Goal: Obtain resource: Download file/media

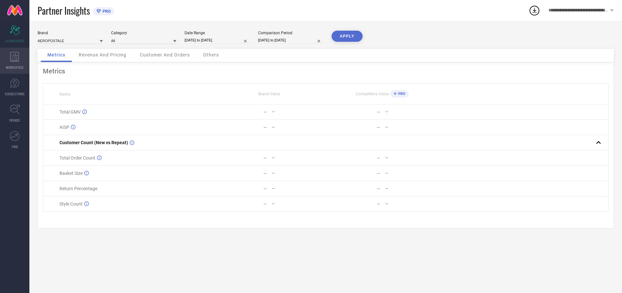
click at [15, 61] on icon at bounding box center [14, 57] width 9 height 10
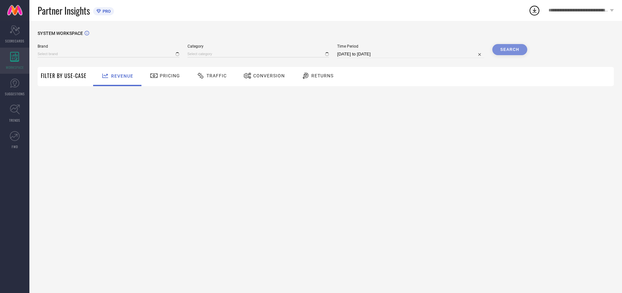
type input "AEROPOSTALE"
type input "All"
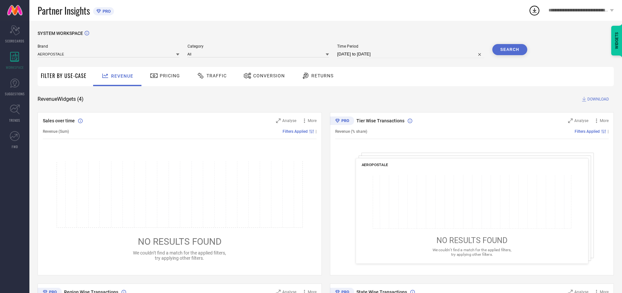
click at [267, 76] on span "Conversion" at bounding box center [269, 75] width 32 height 5
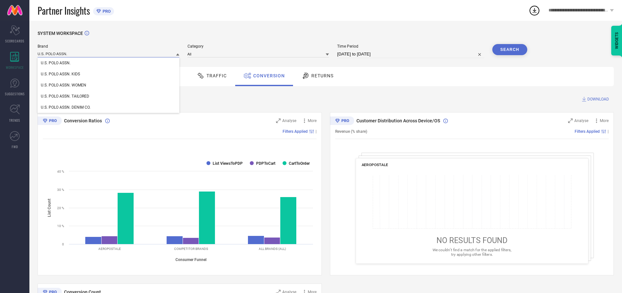
type input "U.S. POLO ASSN."
click at [56, 63] on span "U.S. POLO ASSN." at bounding box center [56, 63] width 30 height 5
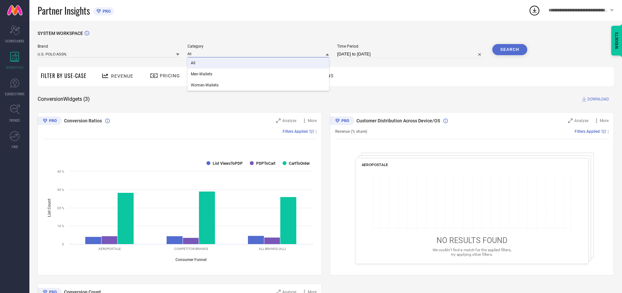
type input "All"
click at [193, 63] on span "All" at bounding box center [193, 63] width 5 height 5
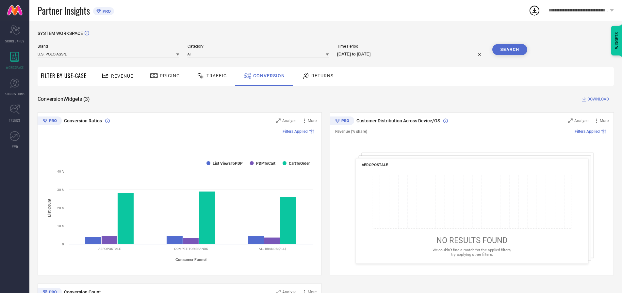
click at [411, 54] on input "[DATE] to [DATE]" at bounding box center [410, 54] width 147 height 8
select select "6"
select select "2025"
select select "7"
select select "2025"
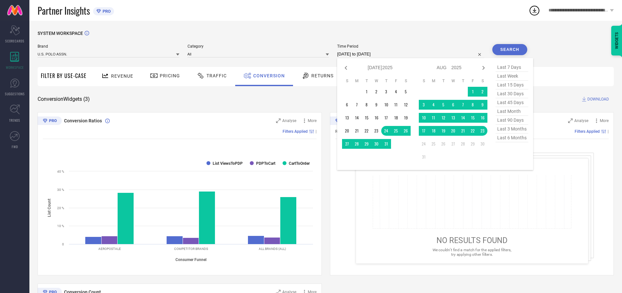
click at [435, 131] on td "18" at bounding box center [433, 131] width 10 height 10
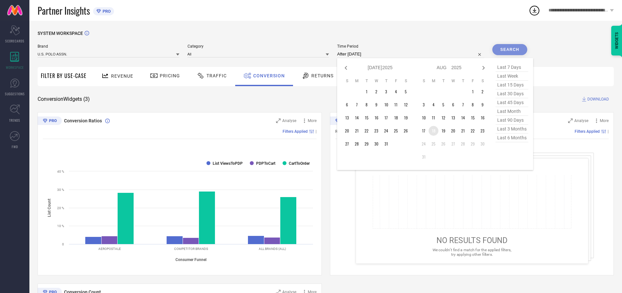
type input "[DATE] to [DATE]"
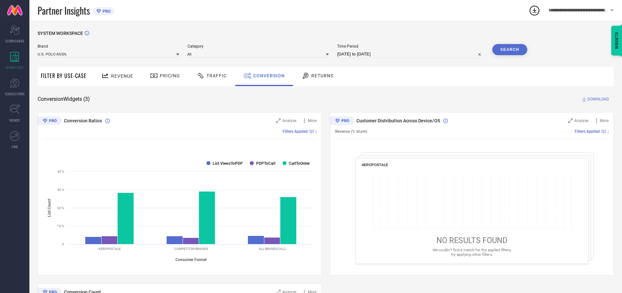
click at [509, 50] on button "Search" at bounding box center [509, 49] width 35 height 11
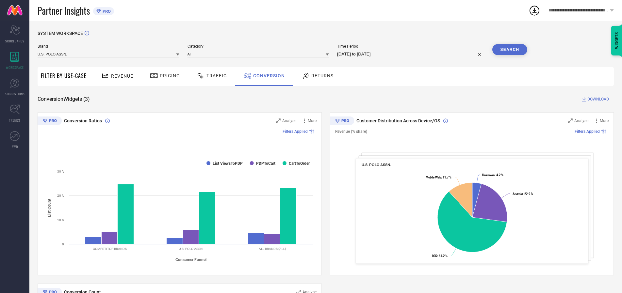
click at [598, 99] on span "DOWNLOAD" at bounding box center [598, 99] width 22 height 7
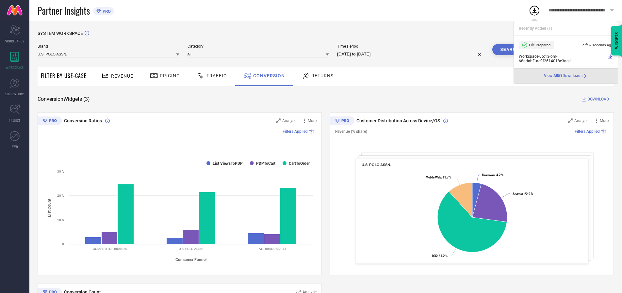
click at [267, 76] on span "Conversion" at bounding box center [269, 75] width 32 height 5
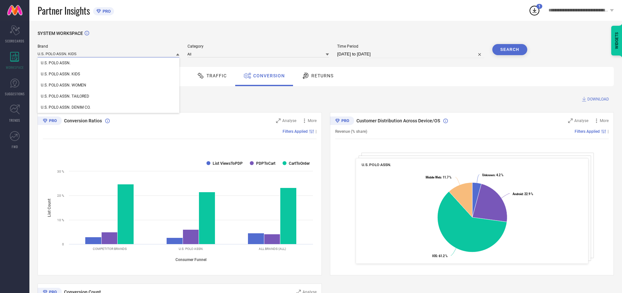
type input "U.S. POLO ASSN. KIDS"
click at [60, 74] on span "U.S. POLO ASSN. KIDS" at bounding box center [60, 74] width 39 height 5
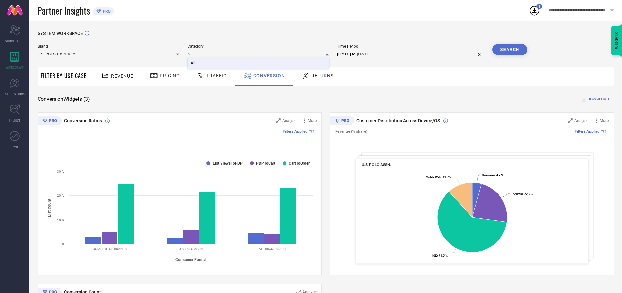
type input "All"
click at [193, 63] on span "All" at bounding box center [193, 63] width 5 height 5
click at [509, 50] on button "Search" at bounding box center [509, 49] width 35 height 11
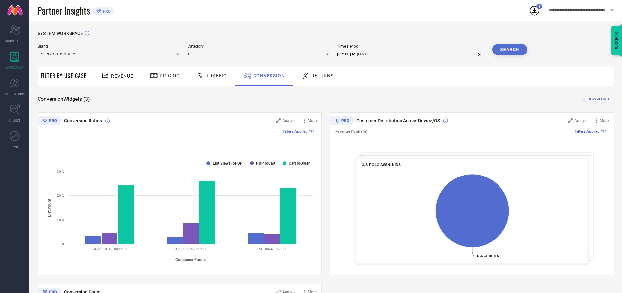
click at [598, 99] on span "DOWNLOAD" at bounding box center [598, 99] width 22 height 7
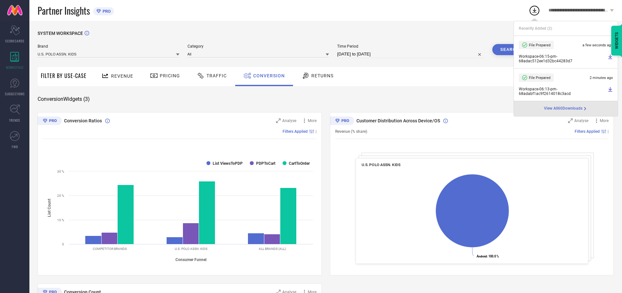
click at [267, 76] on span "Conversion" at bounding box center [269, 75] width 32 height 5
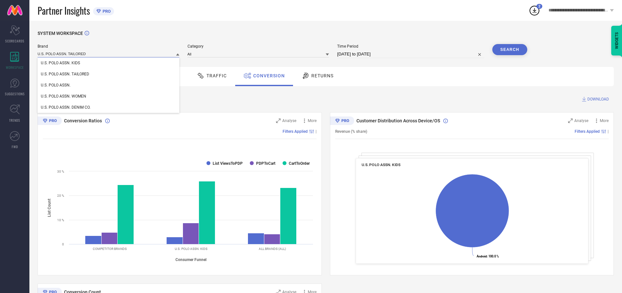
type input "U.S. POLO ASSN. TAILORED"
click at [65, 74] on span "U.S. POLO ASSN. TAILORED" at bounding box center [65, 74] width 48 height 5
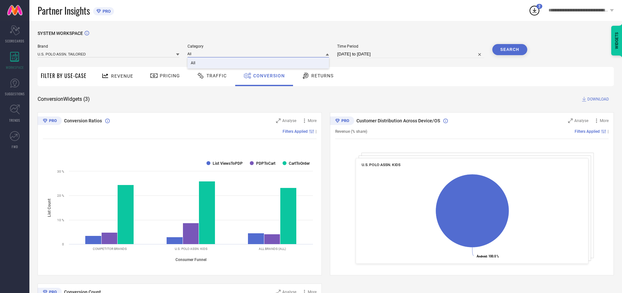
type input "All"
click at [193, 63] on span "All" at bounding box center [193, 63] width 5 height 5
click at [509, 50] on button "Search" at bounding box center [509, 49] width 35 height 11
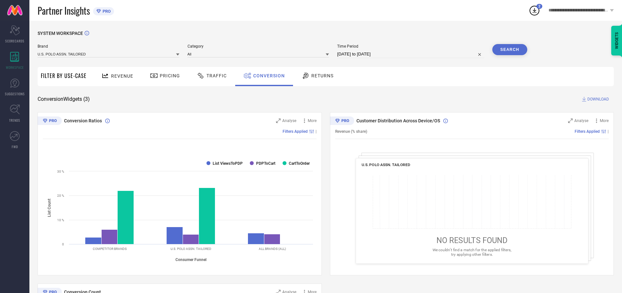
click at [598, 99] on span "DOWNLOAD" at bounding box center [598, 99] width 22 height 7
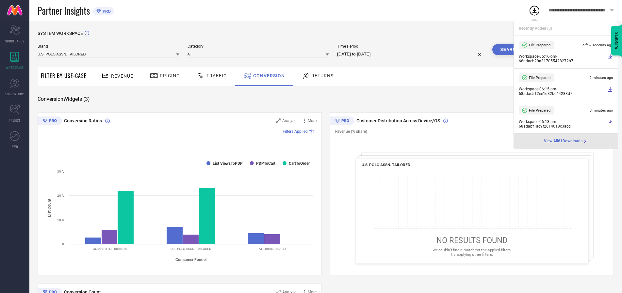
click at [267, 76] on span "Conversion" at bounding box center [269, 75] width 32 height 5
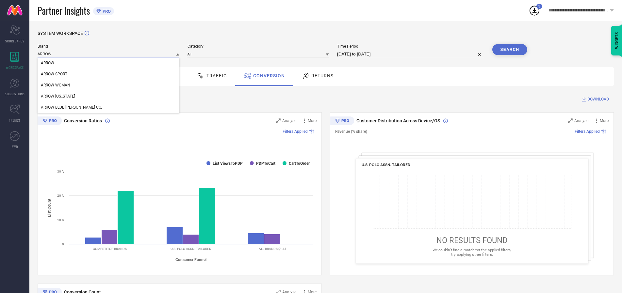
type input "ARROW"
click at [47, 63] on span "ARROW" at bounding box center [47, 63] width 13 height 5
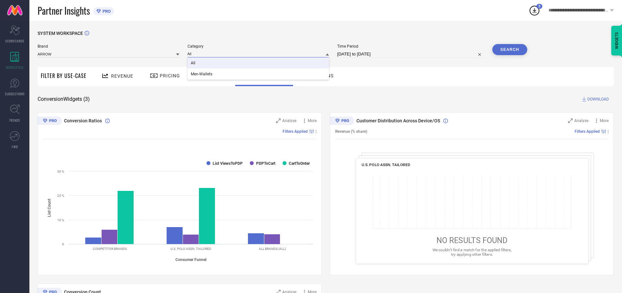
type input "All"
click at [193, 63] on span "All" at bounding box center [193, 63] width 5 height 5
click at [509, 50] on button "Search" at bounding box center [509, 49] width 35 height 11
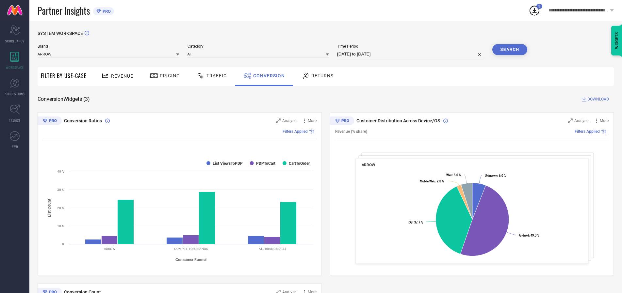
click at [598, 99] on span "DOWNLOAD" at bounding box center [598, 99] width 22 height 7
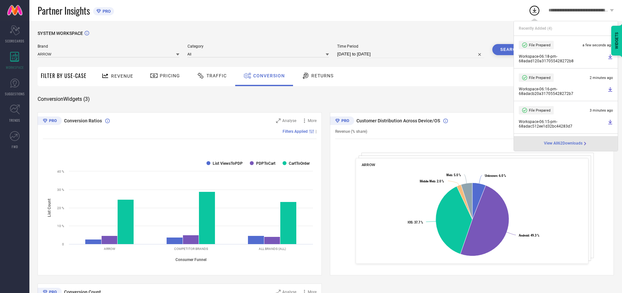
click at [267, 76] on span "Conversion" at bounding box center [269, 75] width 32 height 5
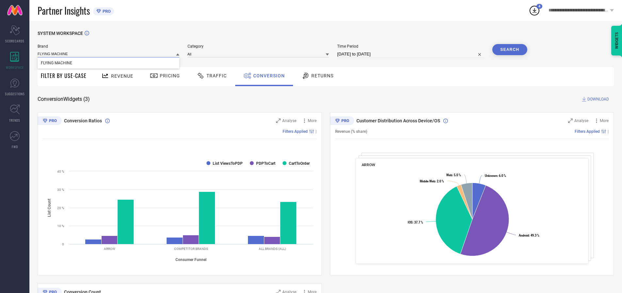
type input "FLYING MACHINE"
click at [56, 63] on span "FLYING MACHINE" at bounding box center [56, 63] width 31 height 5
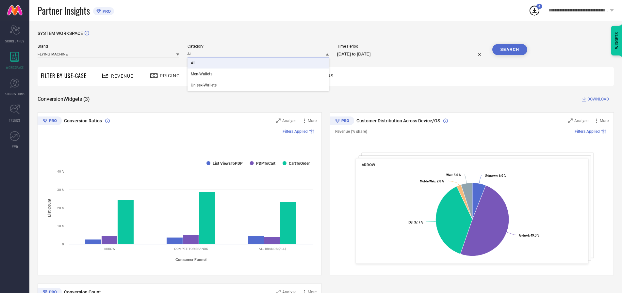
type input "All"
click at [193, 63] on span "All" at bounding box center [193, 63] width 5 height 5
click at [509, 50] on button "Search" at bounding box center [509, 49] width 35 height 11
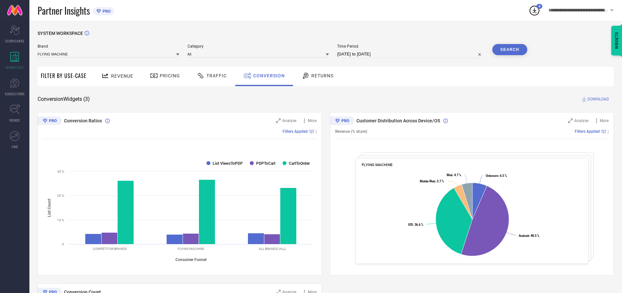
click at [598, 99] on span "DOWNLOAD" at bounding box center [598, 99] width 22 height 7
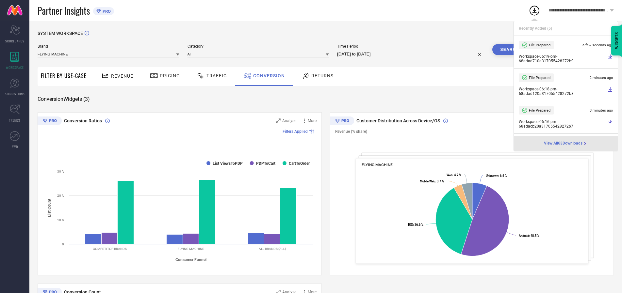
click at [267, 76] on span "Conversion" at bounding box center [269, 75] width 32 height 5
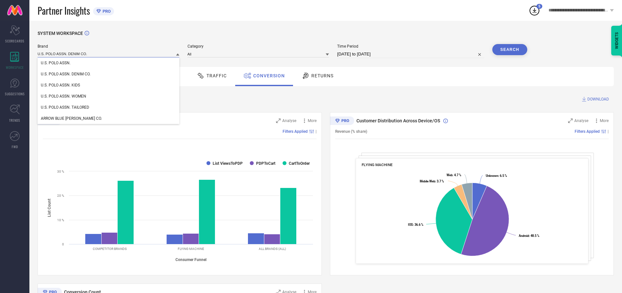
type input "U.S. POLO ASSN. DENIM CO."
click at [66, 74] on span "U.S. POLO ASSN. DENIM CO." at bounding box center [66, 74] width 50 height 5
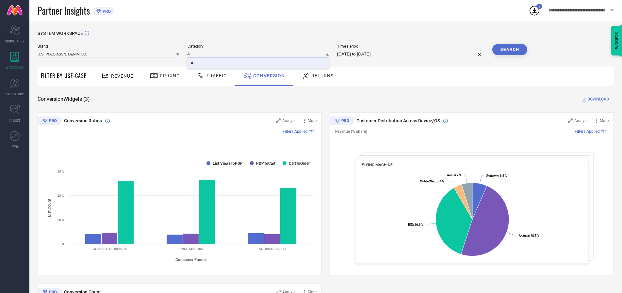
type input "All"
click at [193, 63] on span "All" at bounding box center [193, 63] width 5 height 5
click at [509, 50] on button "Search" at bounding box center [509, 49] width 35 height 11
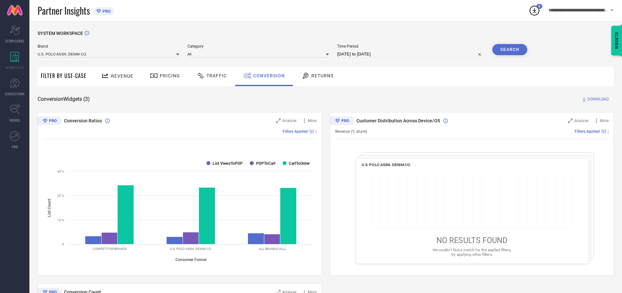
click at [598, 99] on span "DOWNLOAD" at bounding box center [598, 99] width 22 height 7
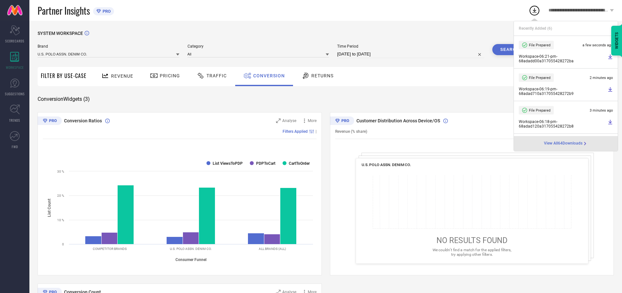
click at [267, 76] on span "Conversion" at bounding box center [269, 75] width 32 height 5
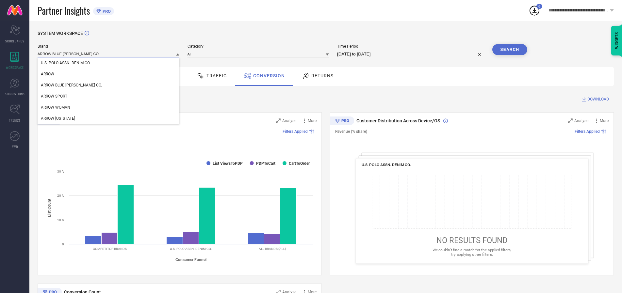
type input "ARROW BLUE [PERSON_NAME] CO."
click at [61, 86] on span "ARROW BLUE [PERSON_NAME] CO." at bounding box center [71, 85] width 61 height 5
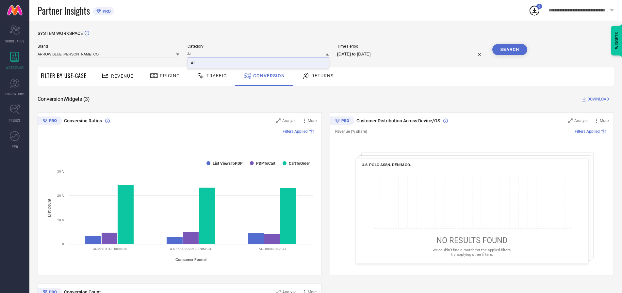
type input "All"
click at [193, 63] on span "All" at bounding box center [193, 63] width 5 height 5
click at [509, 50] on button "Search" at bounding box center [509, 49] width 35 height 11
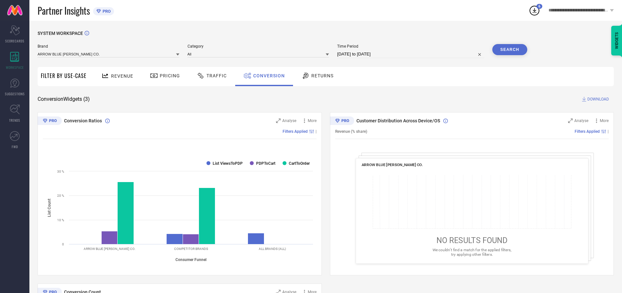
click at [598, 99] on span "DOWNLOAD" at bounding box center [598, 99] width 22 height 7
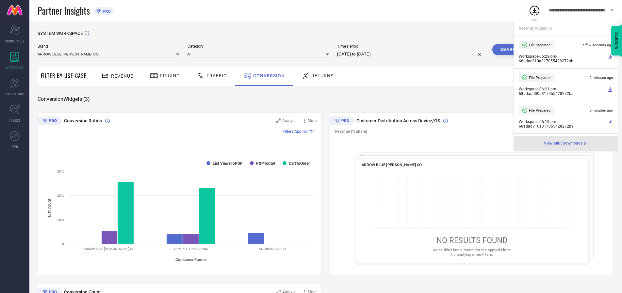
click at [267, 76] on span "Conversion" at bounding box center [269, 75] width 32 height 5
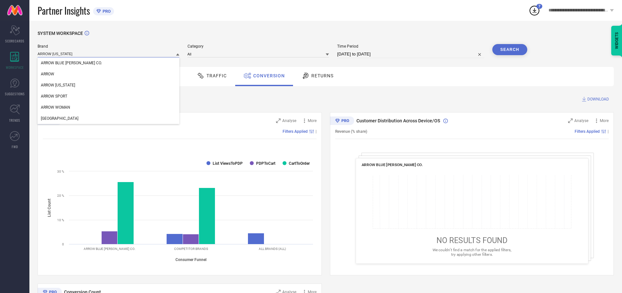
type input "ARROW [US_STATE]"
click at [57, 86] on span "ARROW [US_STATE]" at bounding box center [58, 85] width 34 height 5
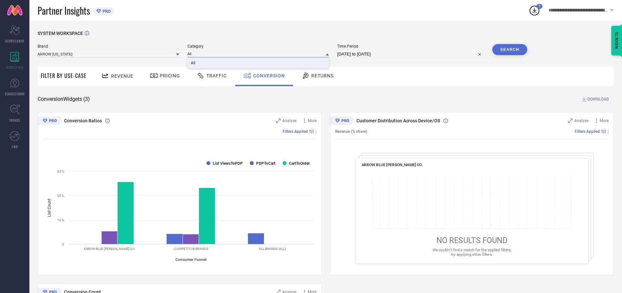
type input "All"
click at [193, 63] on span "All" at bounding box center [193, 63] width 5 height 5
click at [509, 50] on button "Search" at bounding box center [509, 49] width 35 height 11
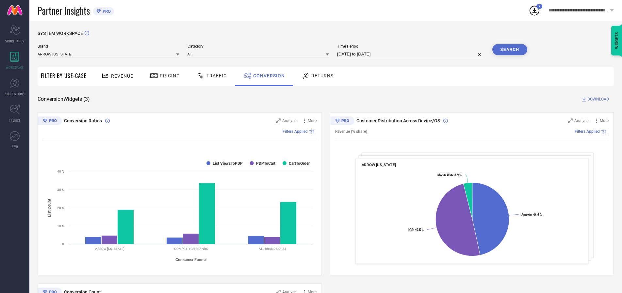
click at [598, 99] on span "DOWNLOAD" at bounding box center [598, 99] width 22 height 7
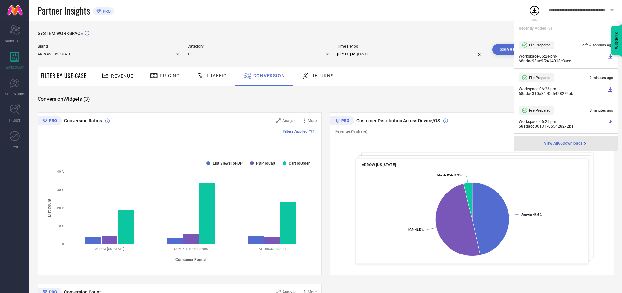
click at [267, 76] on span "Conversion" at bounding box center [269, 75] width 32 height 5
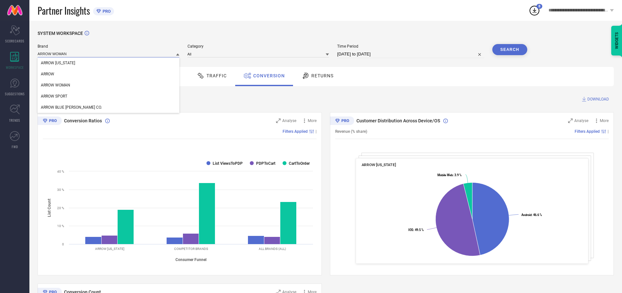
type input "ARROW WOMAN"
click at [56, 86] on span "ARROW WOMAN" at bounding box center [55, 85] width 29 height 5
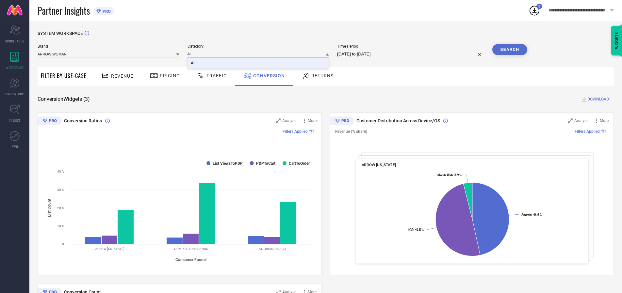
type input "All"
click at [193, 63] on span "All" at bounding box center [193, 63] width 5 height 5
click at [509, 50] on button "Search" at bounding box center [509, 49] width 35 height 11
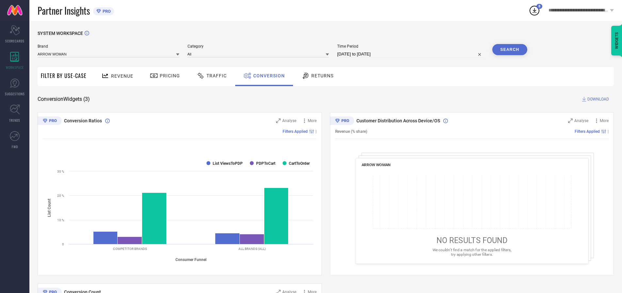
click at [598, 99] on span "DOWNLOAD" at bounding box center [598, 99] width 22 height 7
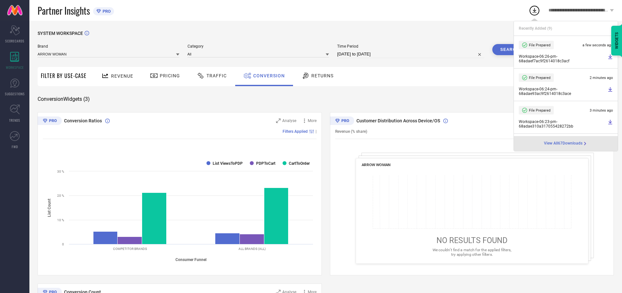
click at [267, 76] on span "Conversion" at bounding box center [269, 75] width 32 height 5
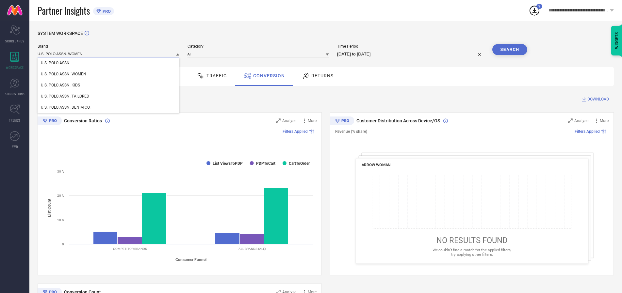
type input "U.S. POLO ASSN. WOMEN"
click at [63, 74] on span "U.S. POLO ASSN. WOMEN" at bounding box center [63, 74] width 45 height 5
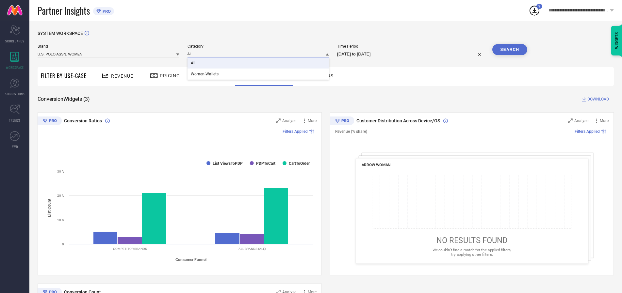
type input "All"
click at [193, 63] on span "All" at bounding box center [193, 63] width 5 height 5
click at [509, 50] on button "Search" at bounding box center [509, 49] width 35 height 11
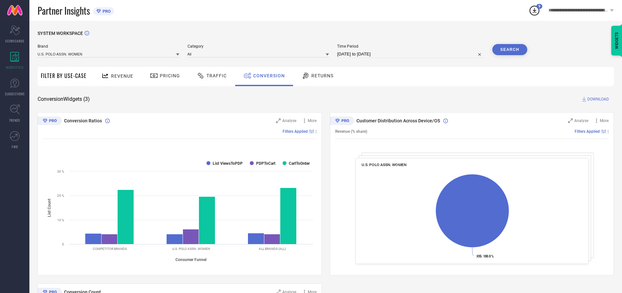
click at [598, 99] on span "DOWNLOAD" at bounding box center [598, 99] width 22 height 7
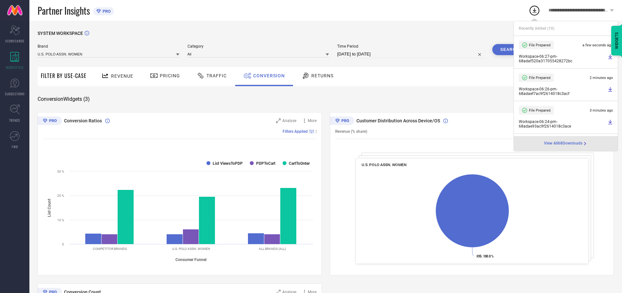
click at [267, 76] on span "Conversion" at bounding box center [269, 75] width 32 height 5
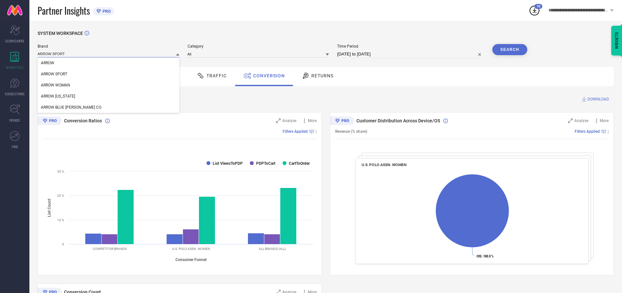
type input "ARROW SPORT"
click at [54, 74] on span "ARROW SPORT" at bounding box center [54, 74] width 26 height 5
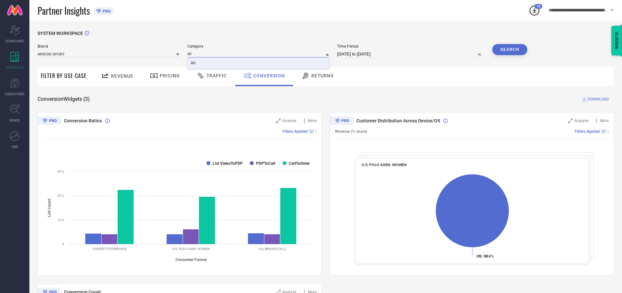
type input "All"
click at [193, 63] on span "All" at bounding box center [193, 63] width 5 height 5
click at [509, 50] on button "Search" at bounding box center [509, 49] width 35 height 11
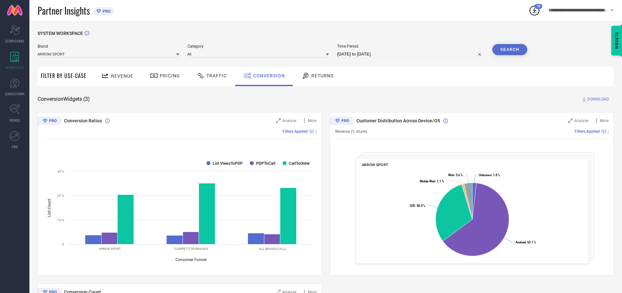
click at [598, 99] on span "DOWNLOAD" at bounding box center [598, 99] width 22 height 7
